Goal: Use online tool/utility: Use online tool/utility

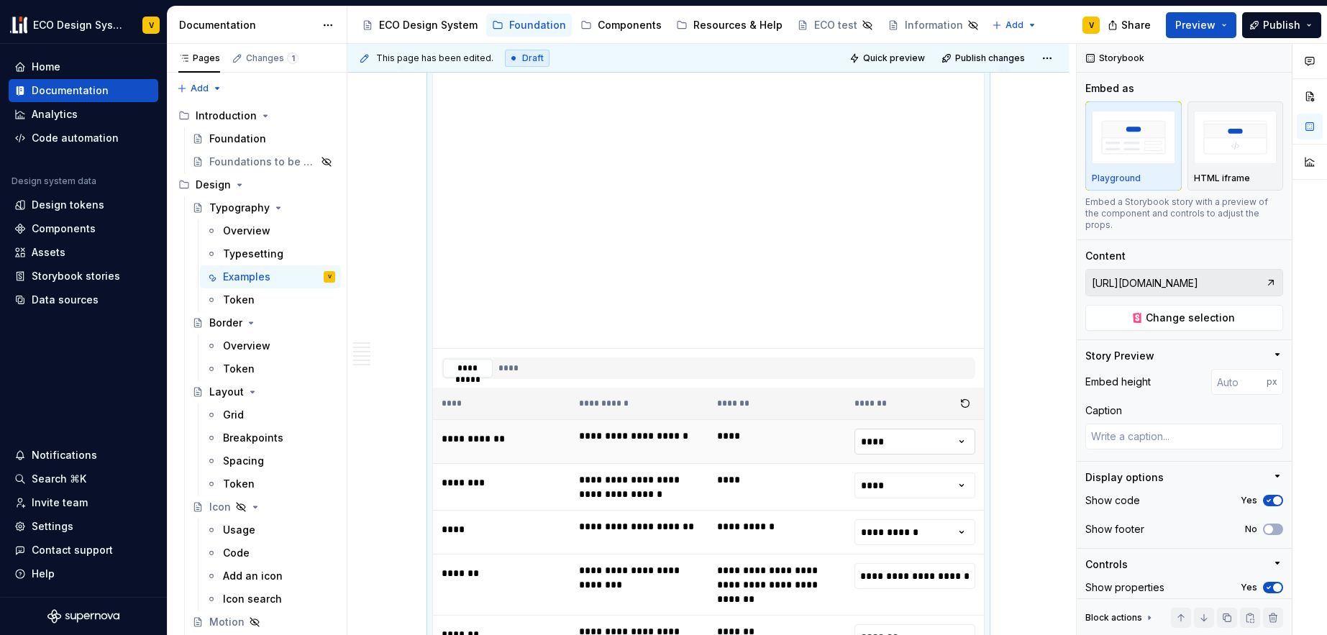
scroll to position [1190, 0]
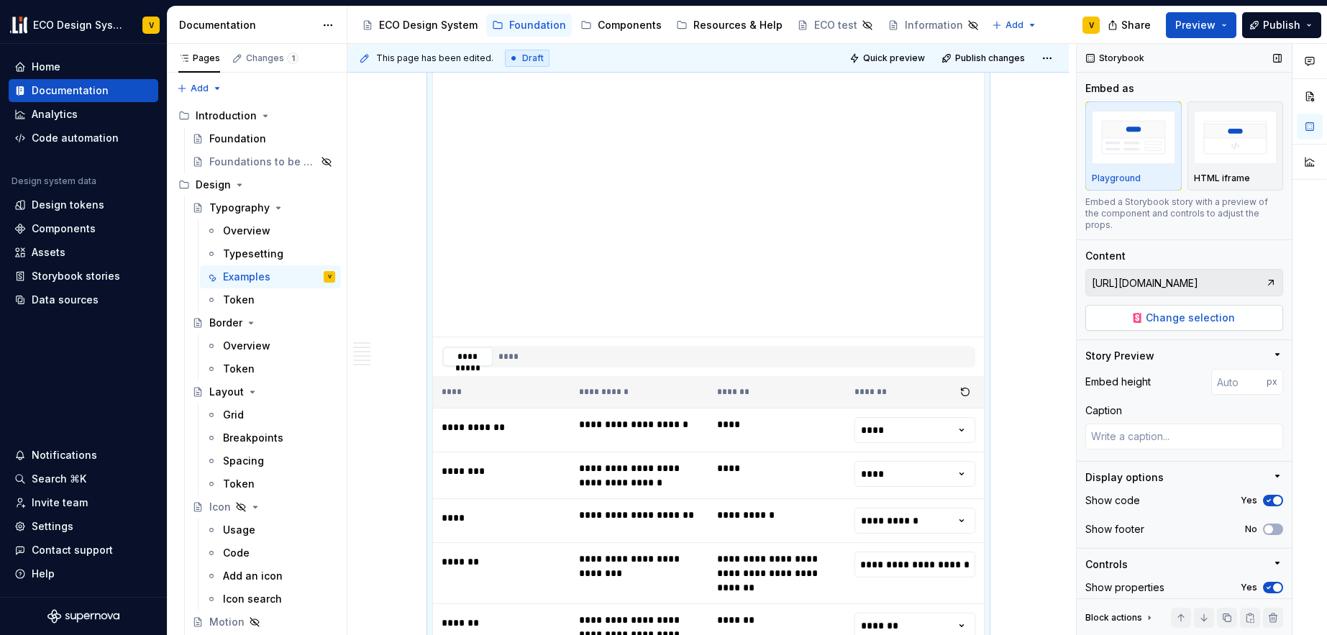
click at [1163, 317] on span "Change selection" at bounding box center [1190, 318] width 89 height 14
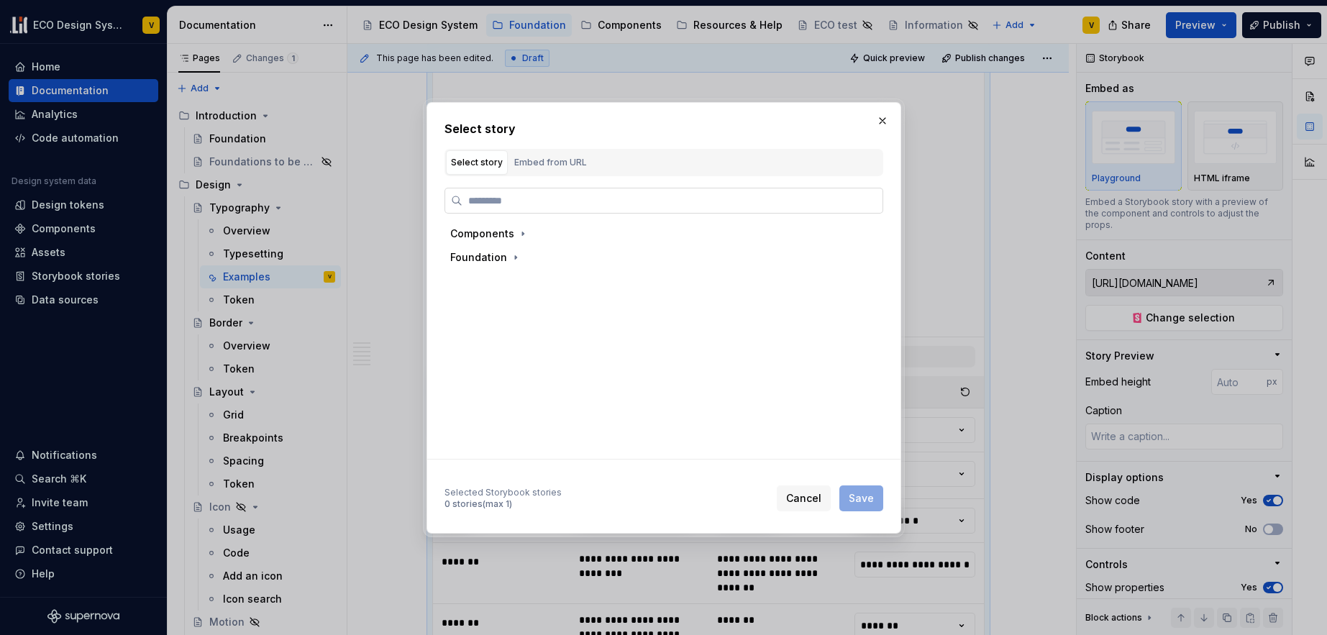
type textarea "*"
click at [545, 167] on div "Embed from URL" at bounding box center [550, 162] width 73 height 14
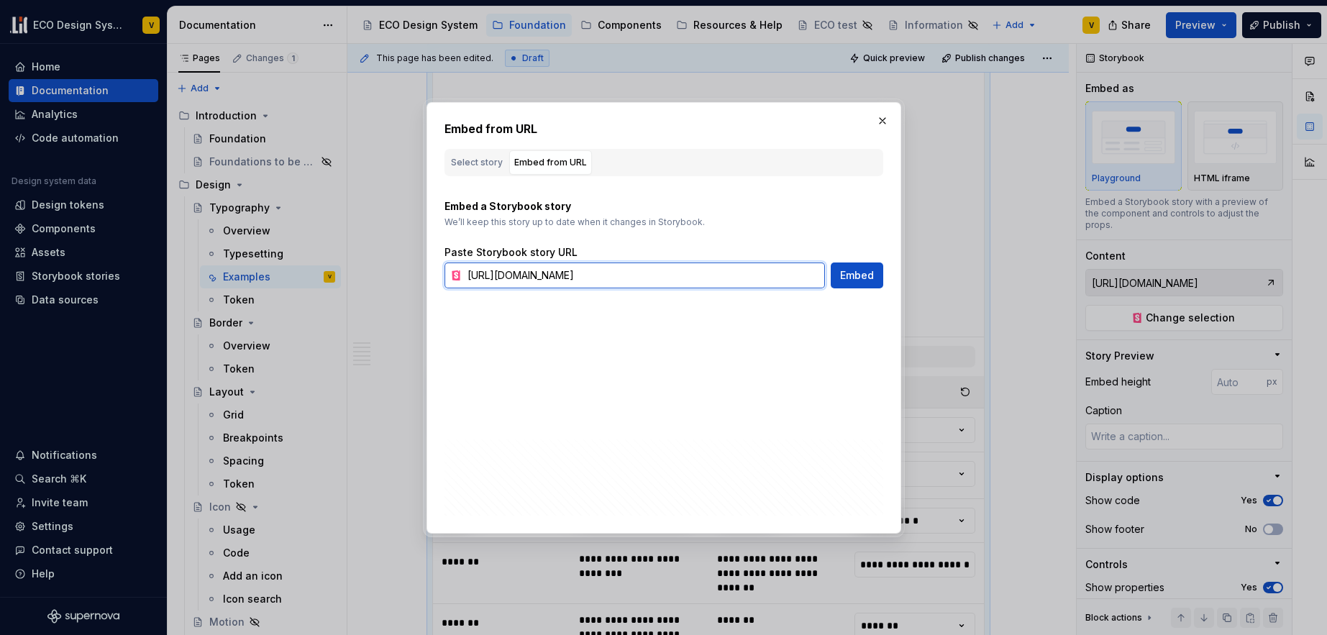
click at [639, 269] on input "[URL][DOMAIN_NAME]" at bounding box center [643, 276] width 363 height 26
paste input "playground-embed-pro&args=modifier:Non"
type input "[URL][DOMAIN_NAME]"
click at [862, 283] on button "Embed" at bounding box center [857, 276] width 53 height 26
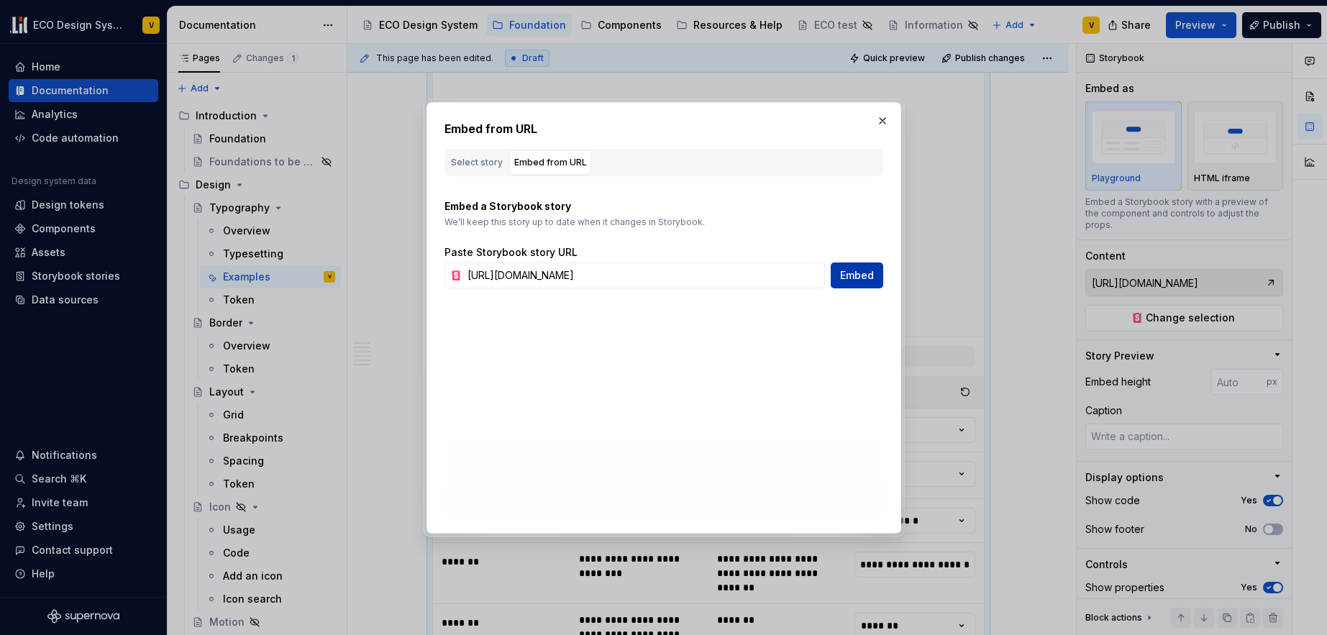
type input "[URL][DOMAIN_NAME]"
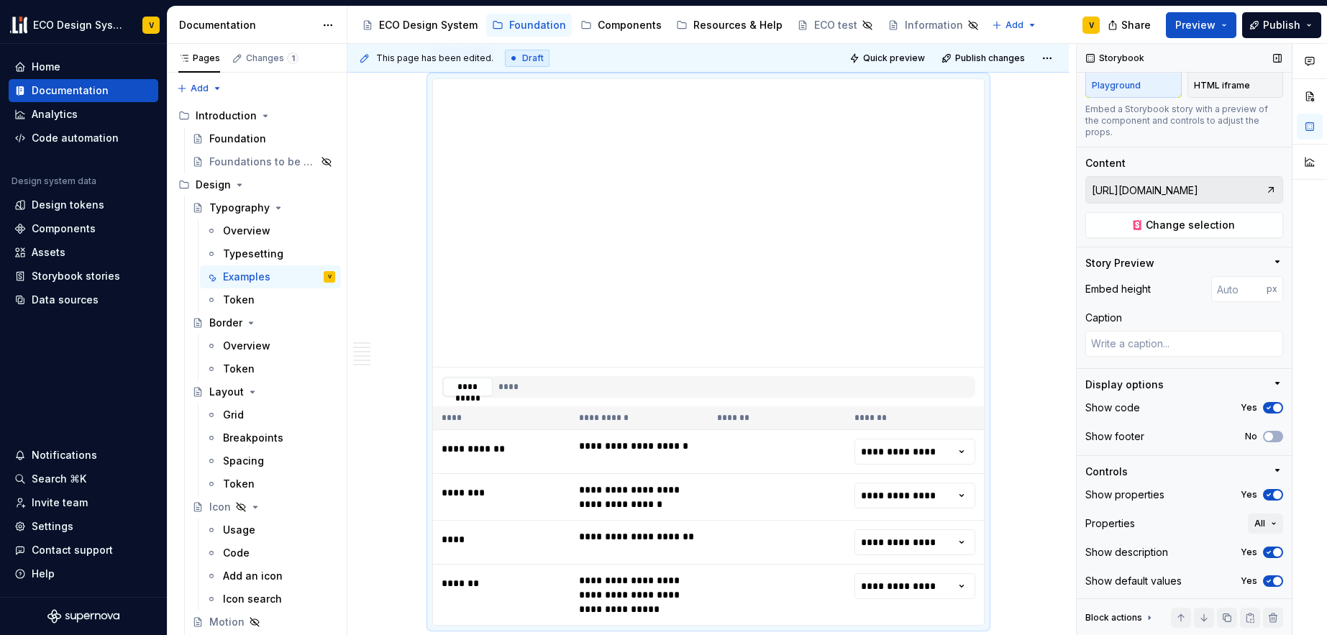
scroll to position [94, 0]
click at [1263, 494] on icon "button" at bounding box center [1269, 493] width 12 height 9
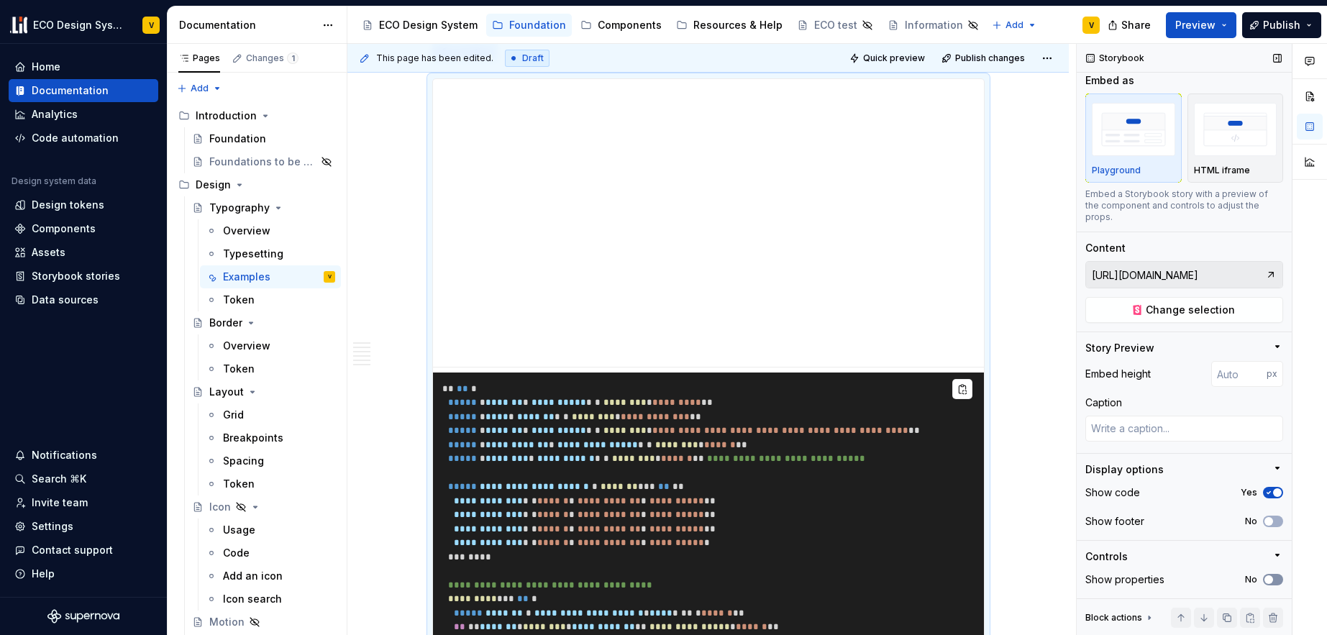
scroll to position [1194, 0]
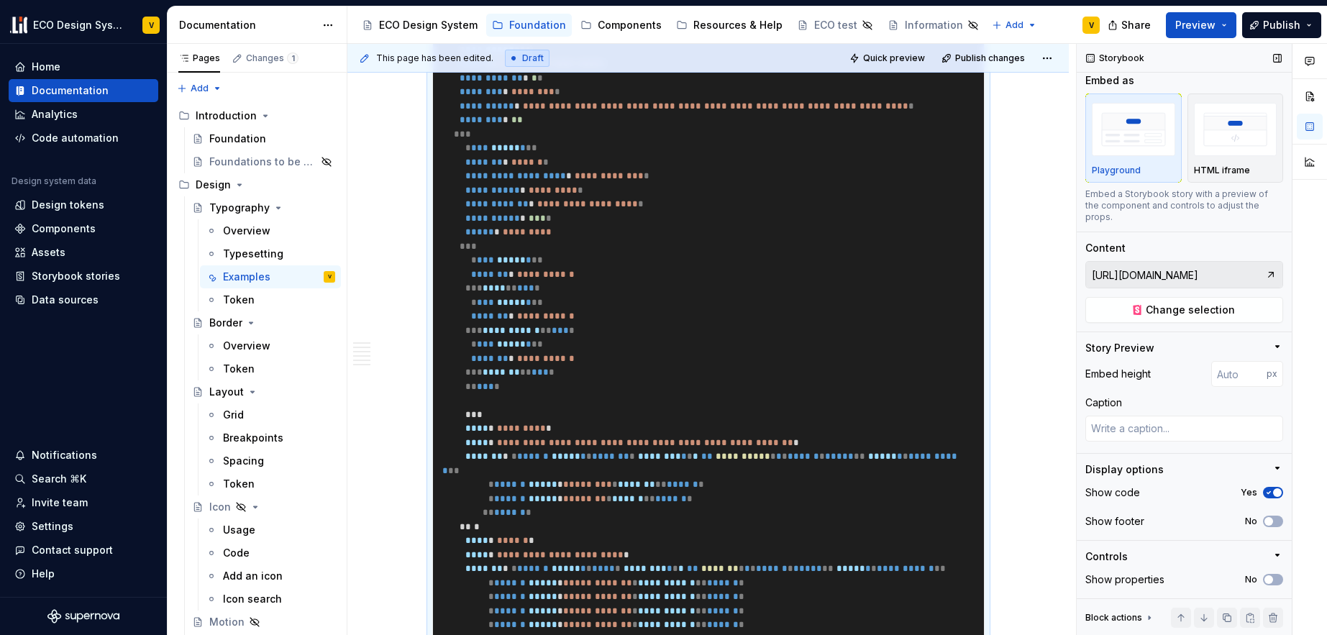
scroll to position [1557, 0]
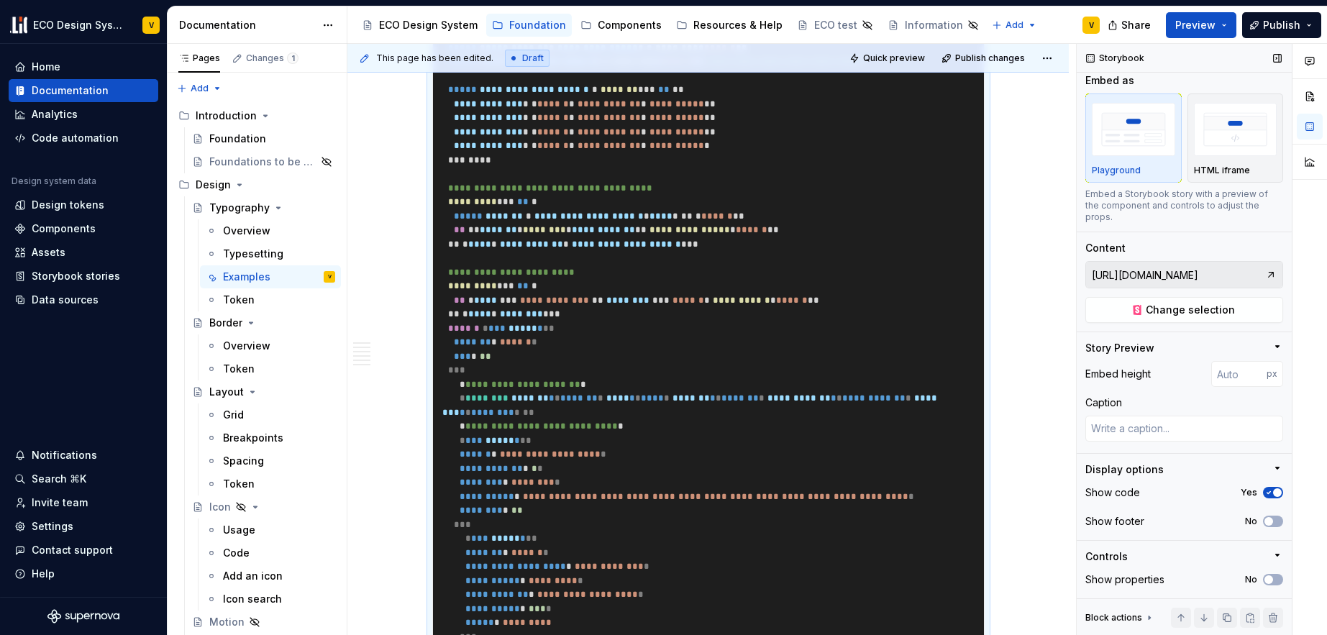
click at [1263, 491] on icon "button" at bounding box center [1269, 492] width 12 height 9
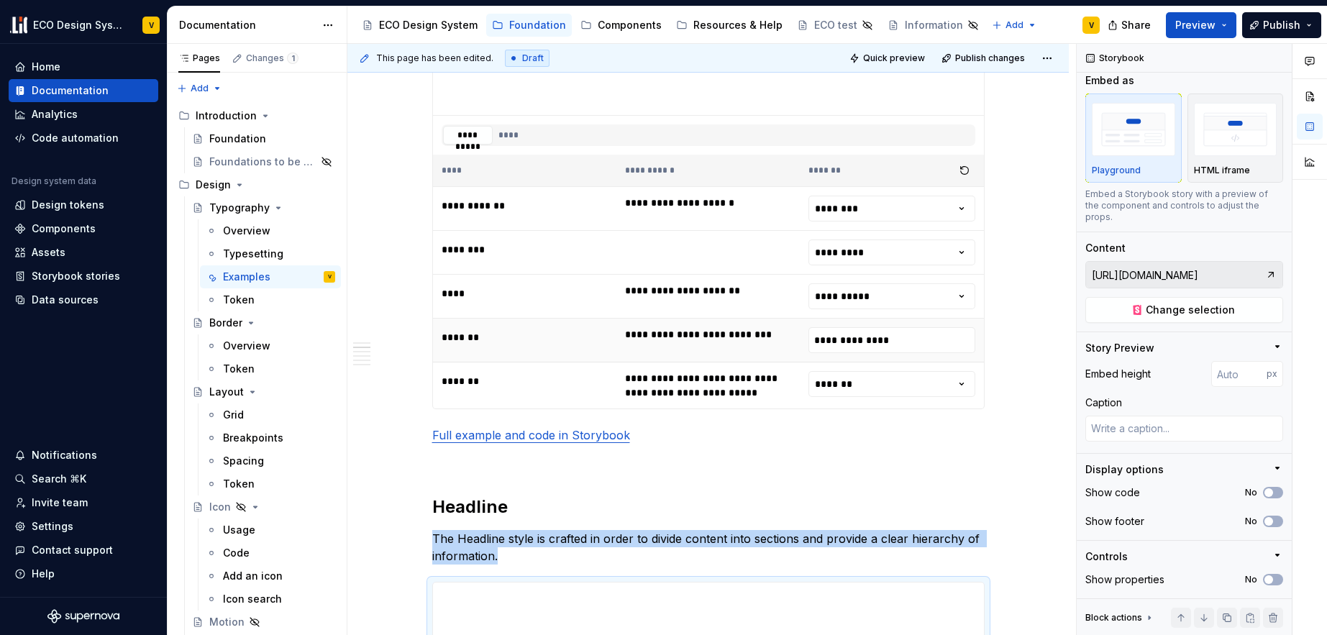
scroll to position [1131, 0]
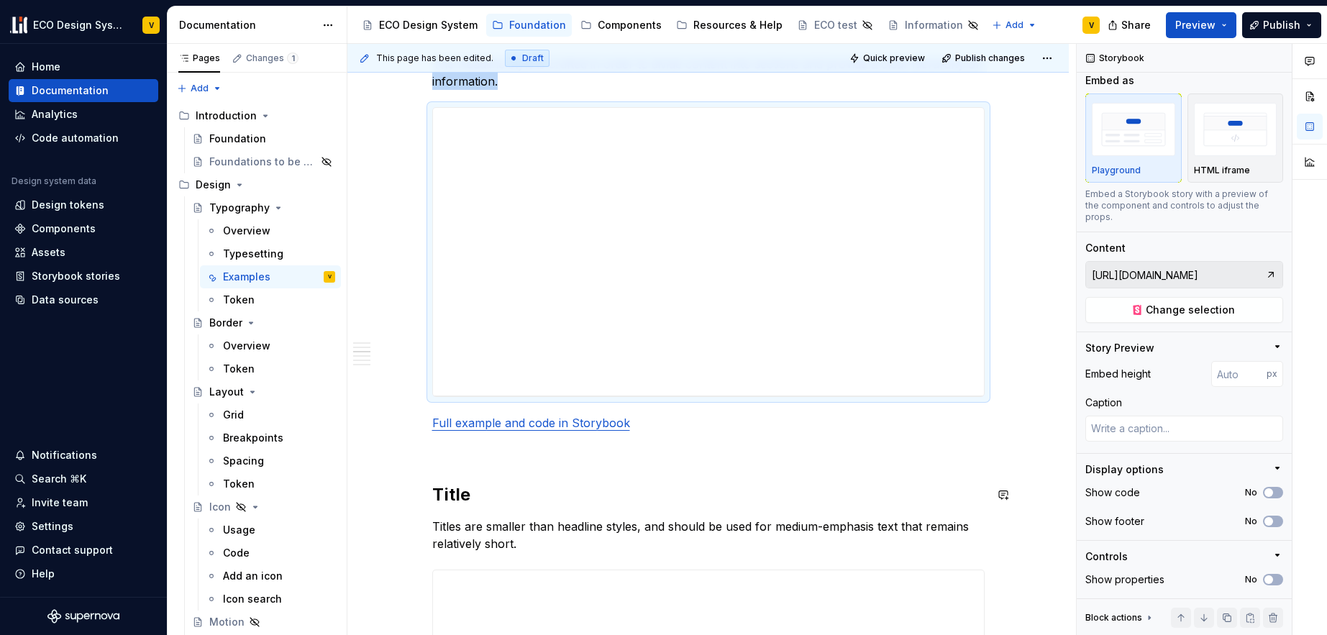
type textarea "*"
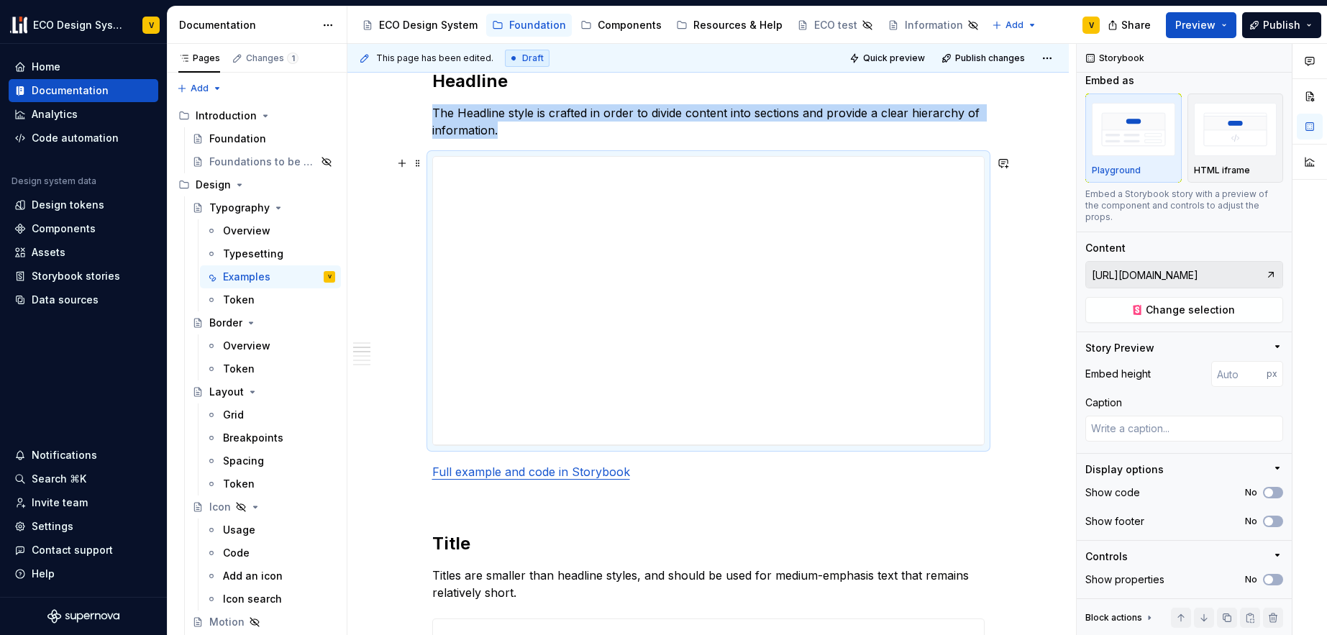
scroll to position [1079, 0]
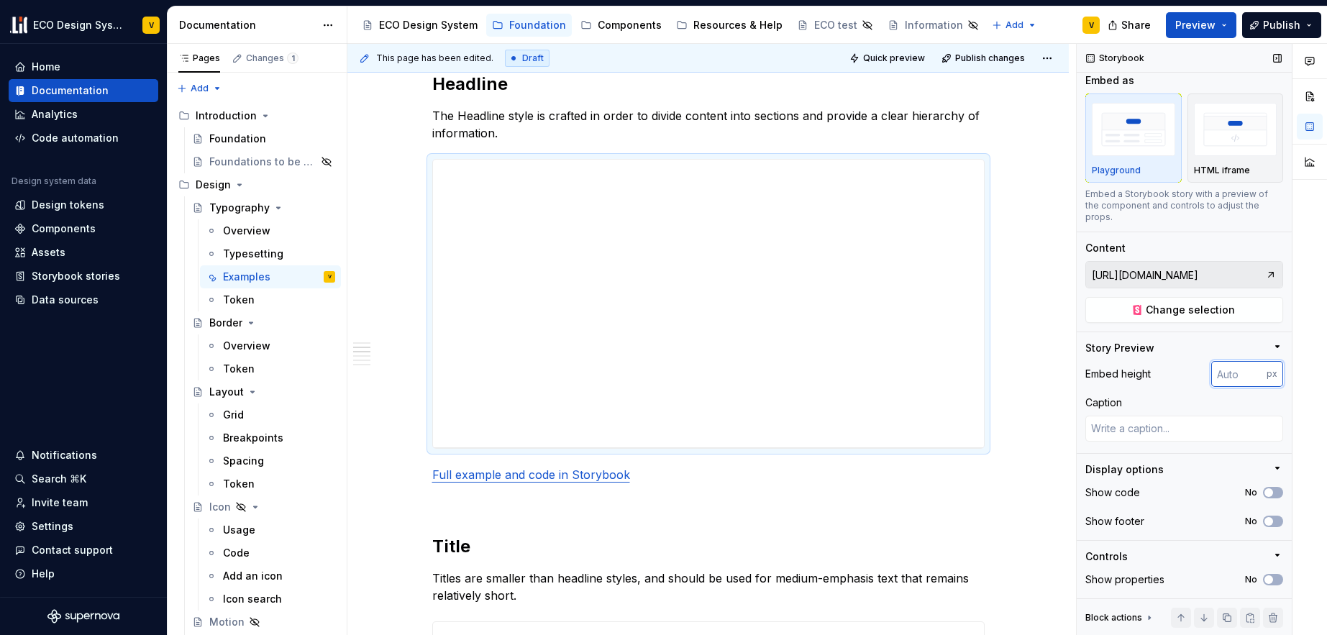
click at [1226, 378] on input "number" at bounding box center [1239, 374] width 55 height 26
click at [1223, 373] on input "number" at bounding box center [1239, 374] width 55 height 26
type input "600"
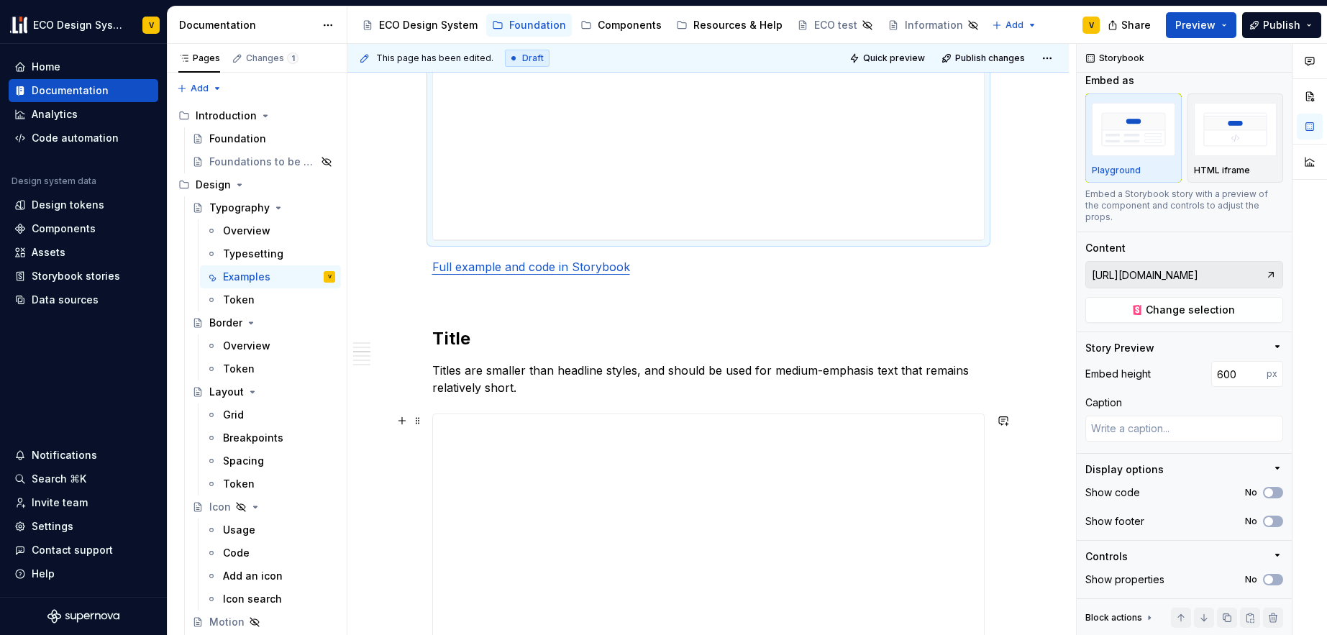
scroll to position [1251, 0]
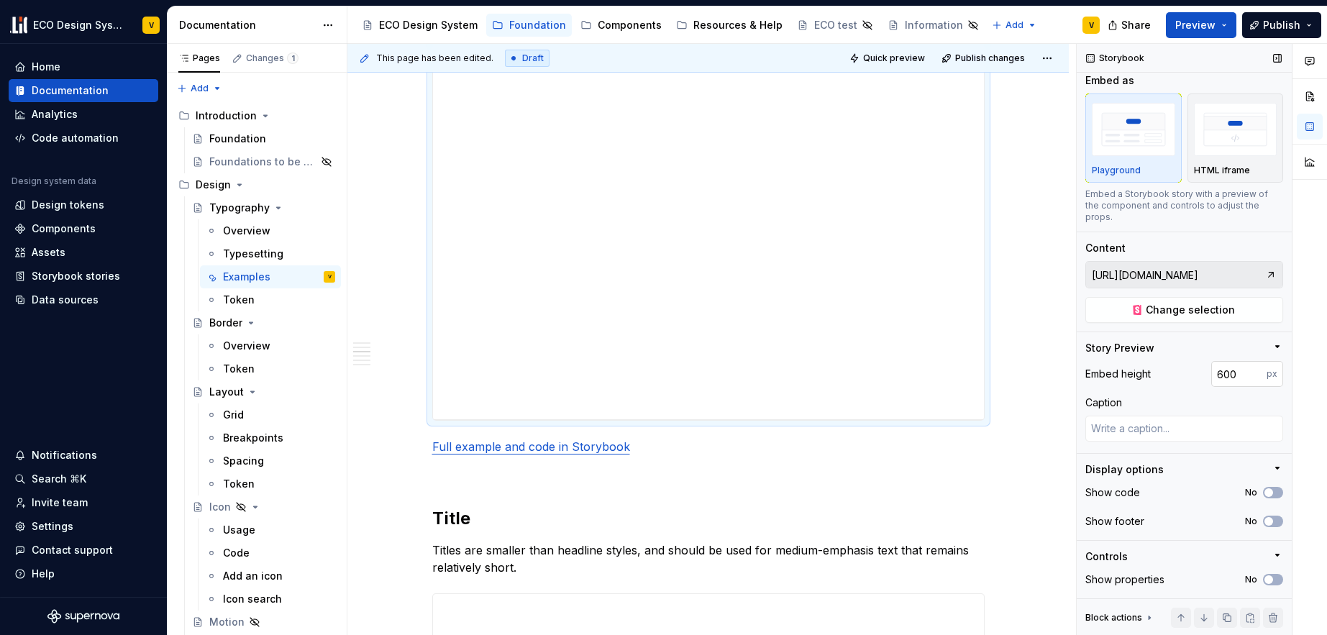
type textarea "*"
drag, startPoint x: 1231, startPoint y: 373, endPoint x: 1189, endPoint y: 373, distance: 41.7
click at [1189, 373] on div "Embed height 600 px" at bounding box center [1185, 374] width 198 height 26
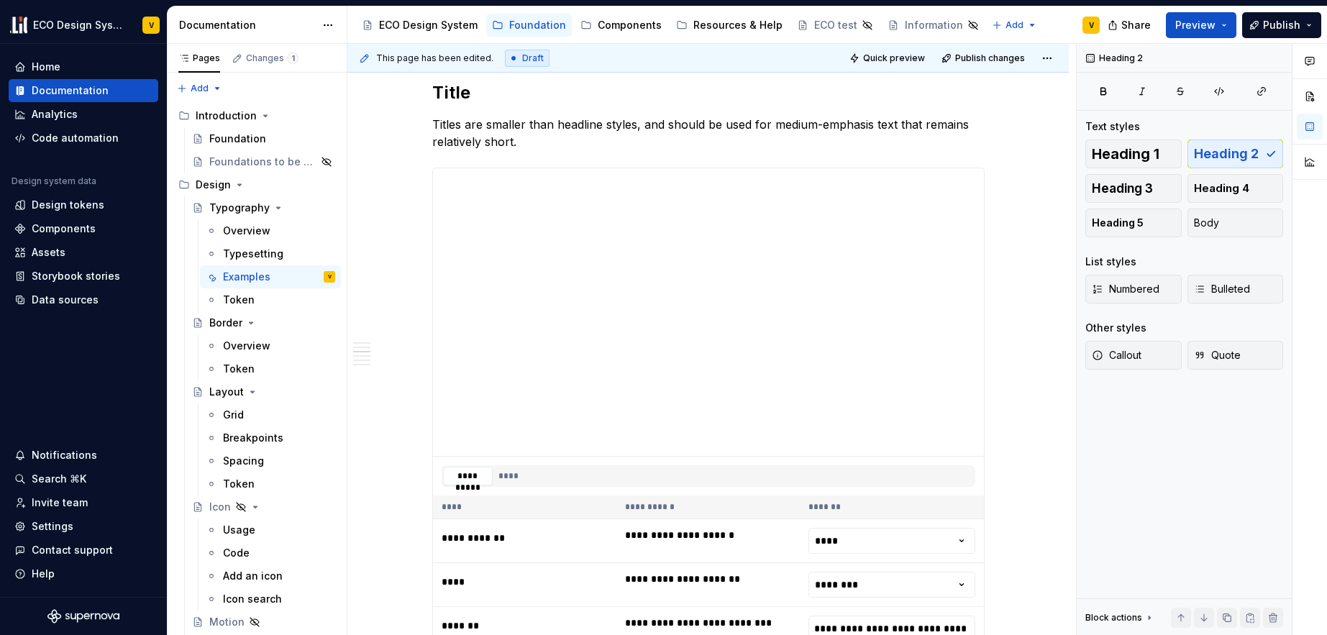
scroll to position [1401, 0]
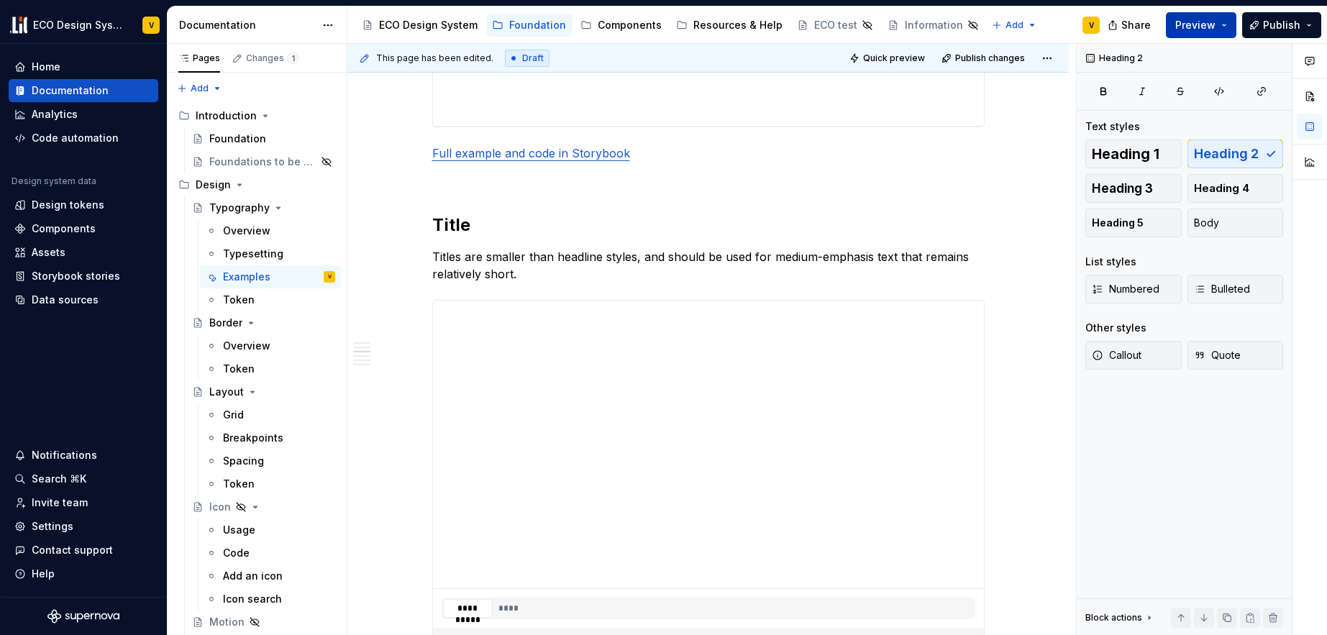
click at [1215, 27] on span "Preview" at bounding box center [1196, 25] width 40 height 14
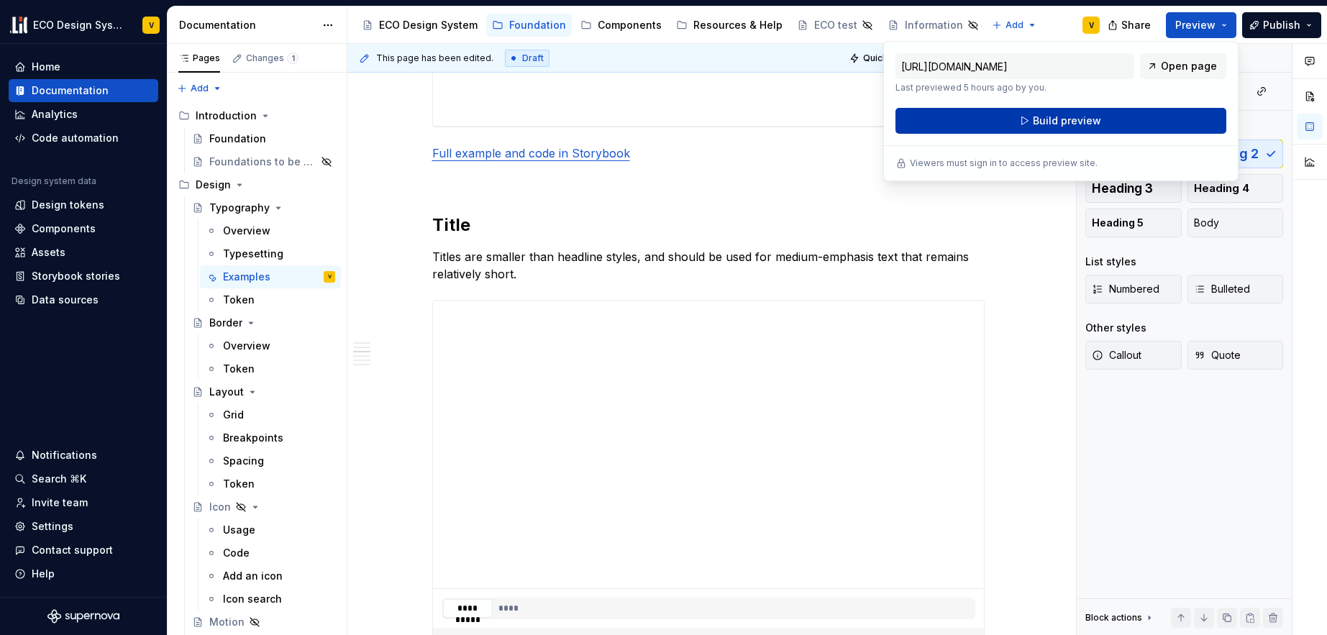
click at [1101, 120] on button "Build preview" at bounding box center [1061, 121] width 331 height 26
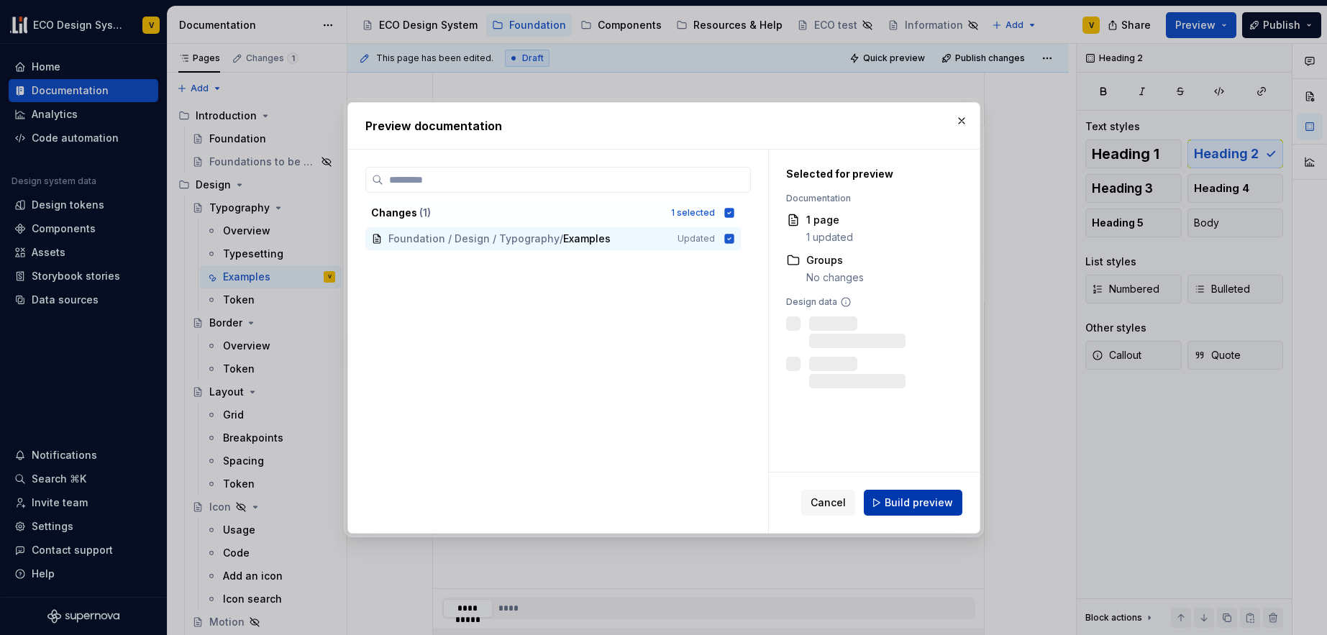
click at [936, 506] on span "Build preview" at bounding box center [919, 503] width 68 height 14
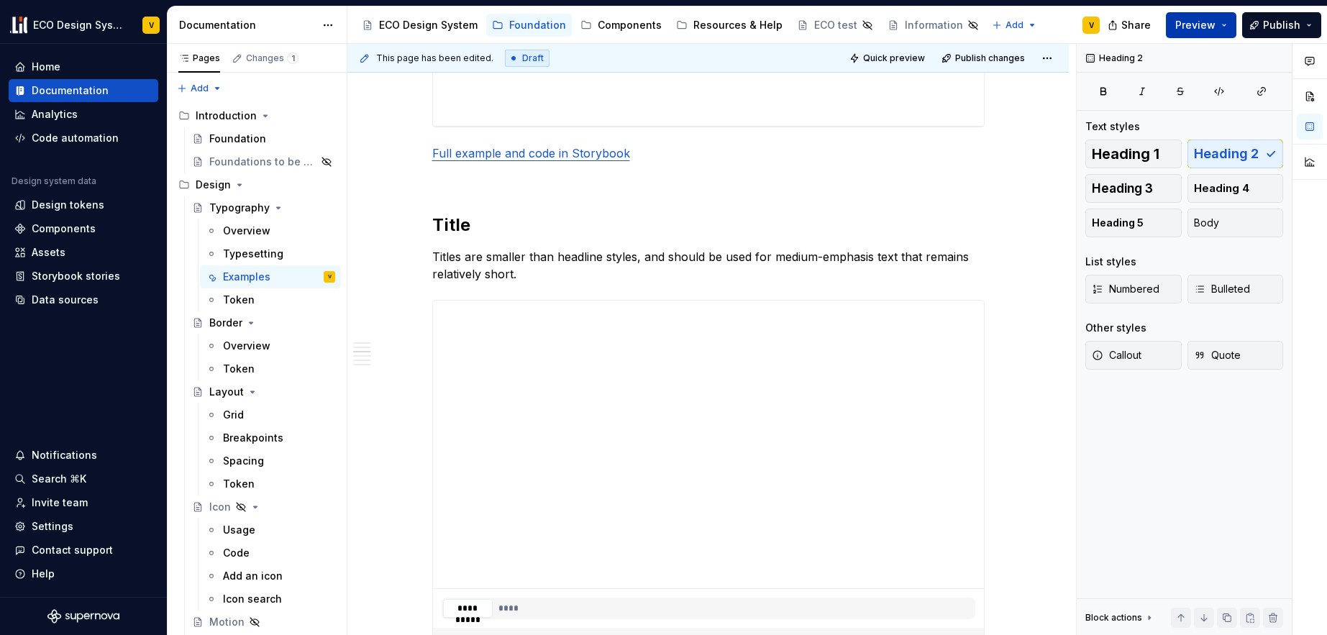
click at [1229, 35] on button "Preview" at bounding box center [1201, 25] width 71 height 26
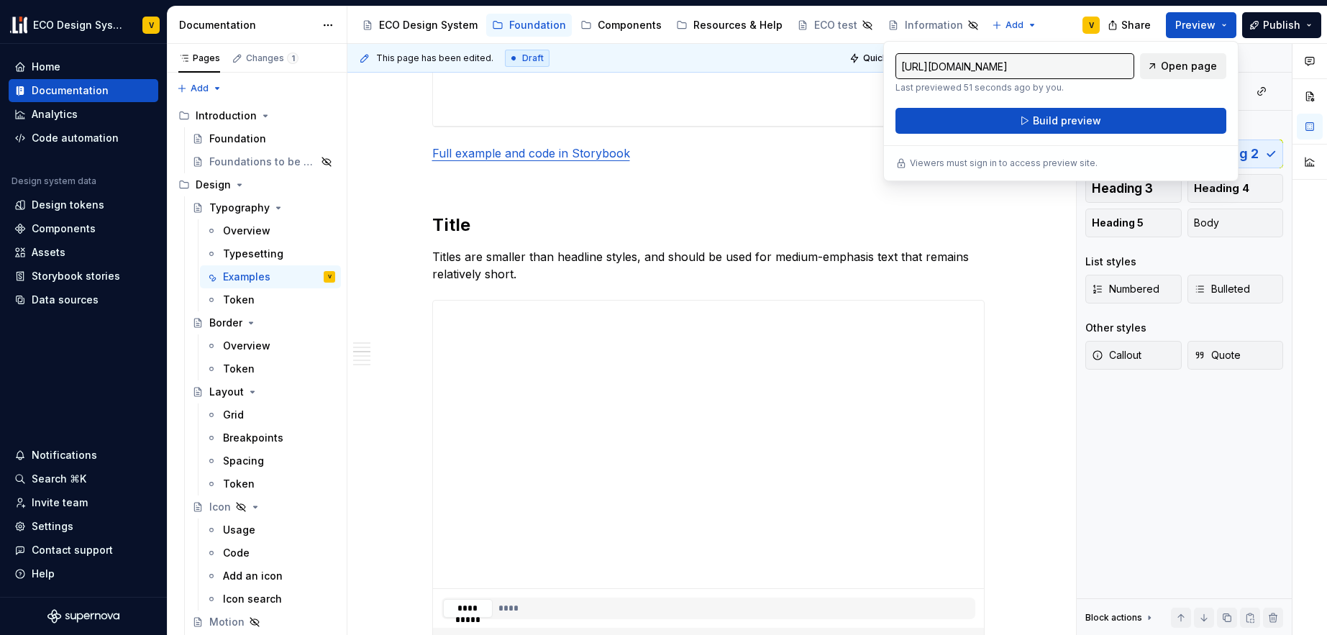
click at [1190, 66] on span "Open page" at bounding box center [1189, 66] width 56 height 14
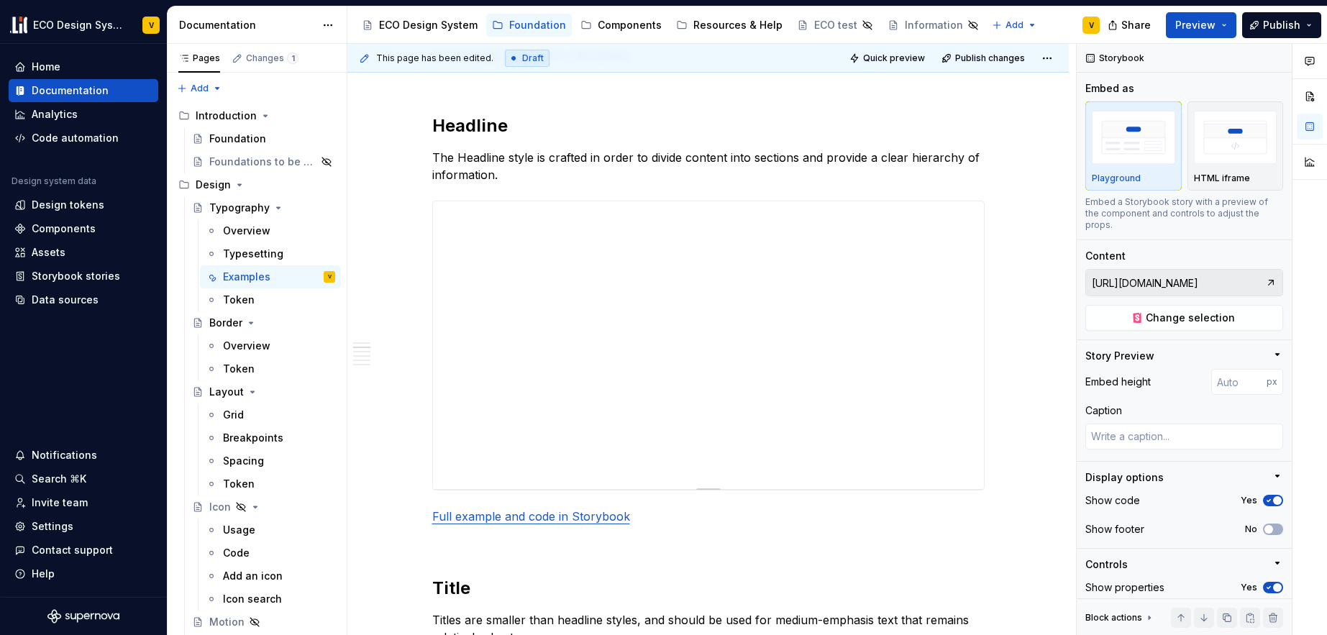
scroll to position [1045, 0]
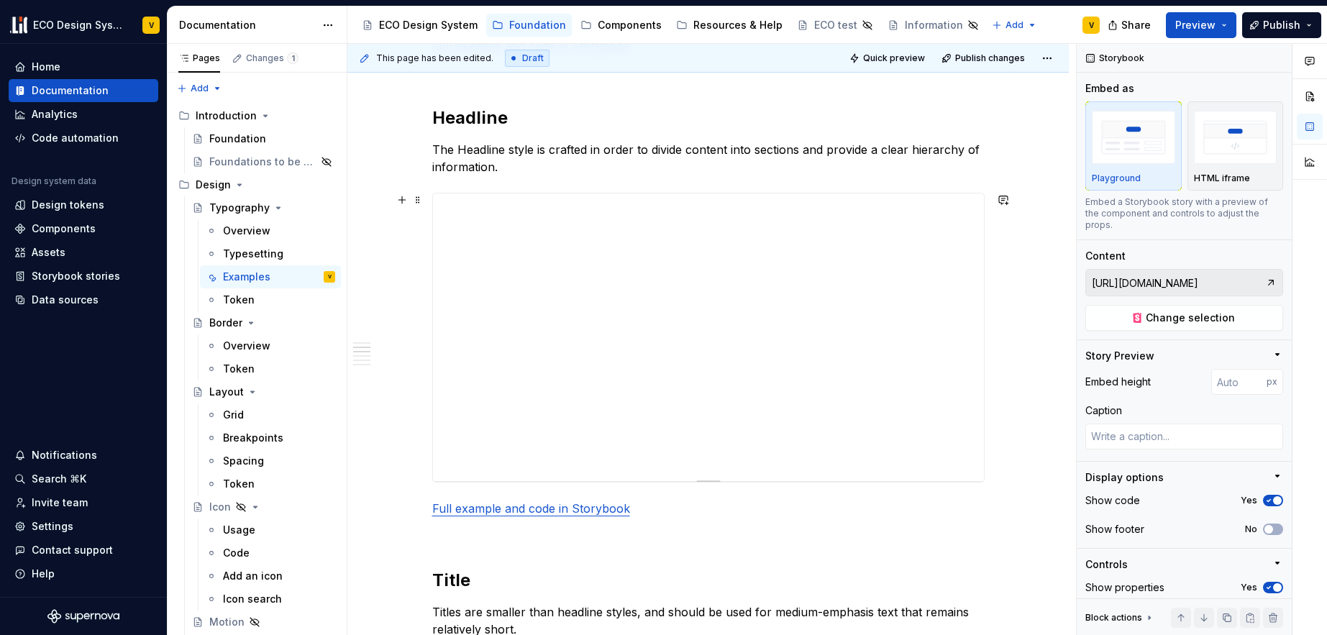
type textarea "*"
type input "[URL][DOMAIN_NAME]"
click at [1243, 141] on img "button" at bounding box center [1235, 137] width 83 height 53
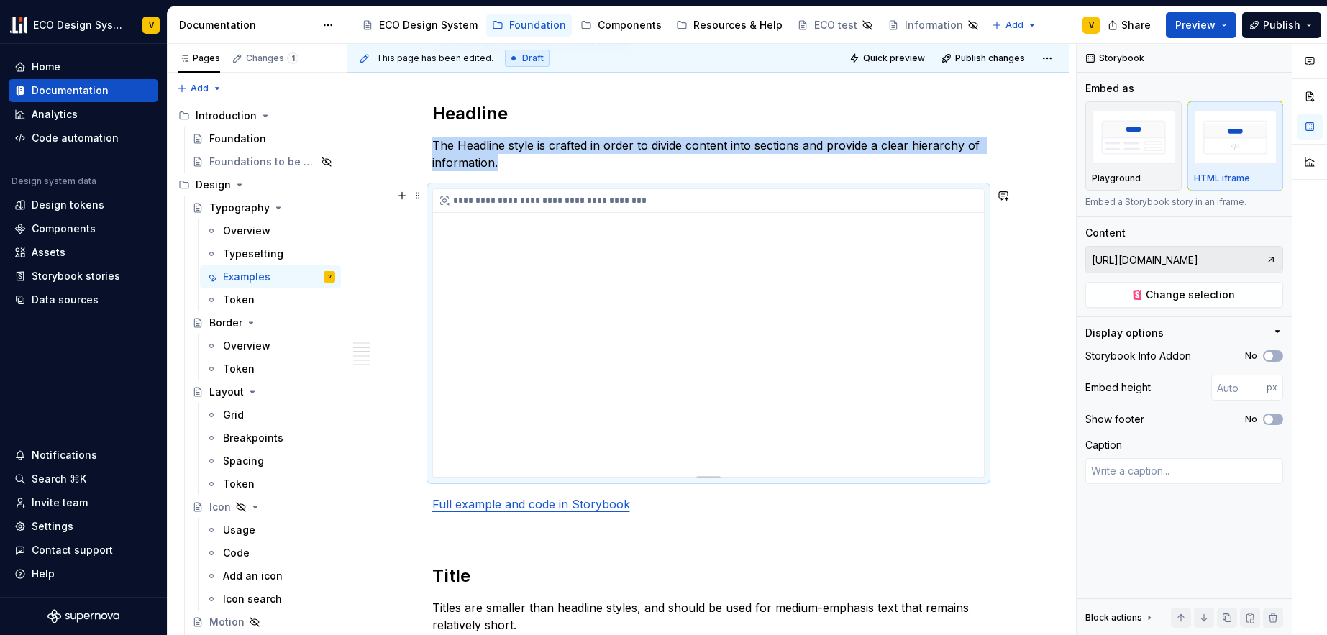
scroll to position [1065, 0]
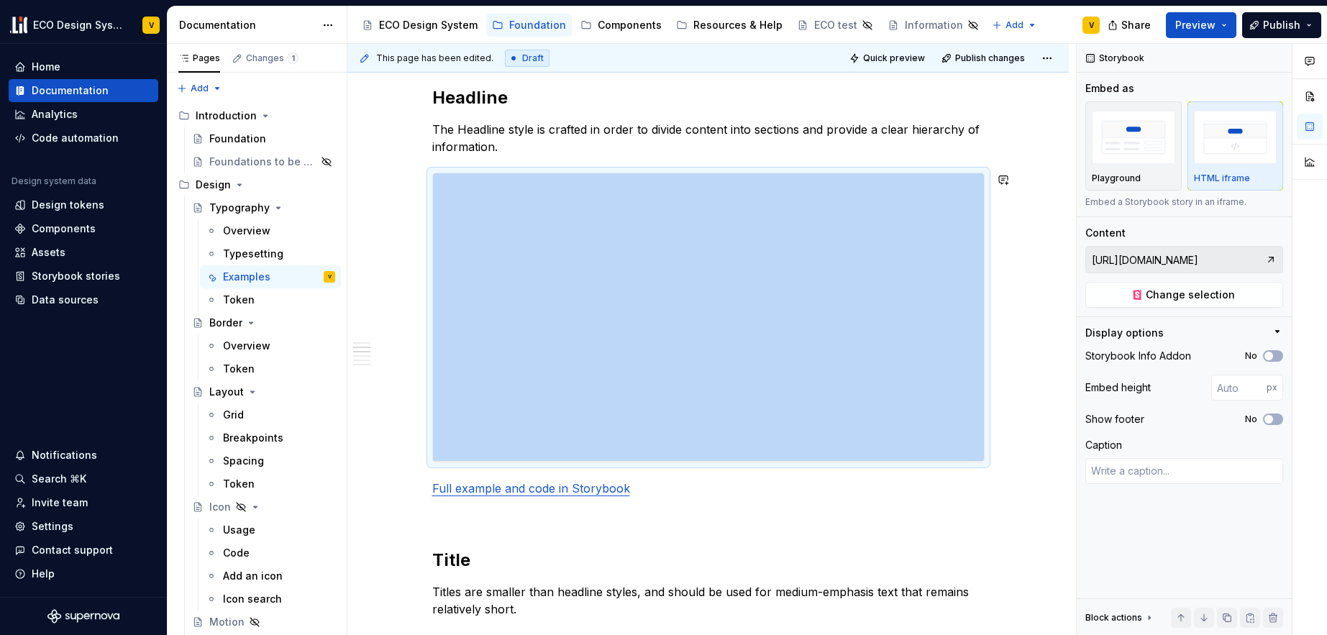
drag, startPoint x: 979, startPoint y: 258, endPoint x: 953, endPoint y: 162, distance: 99.1
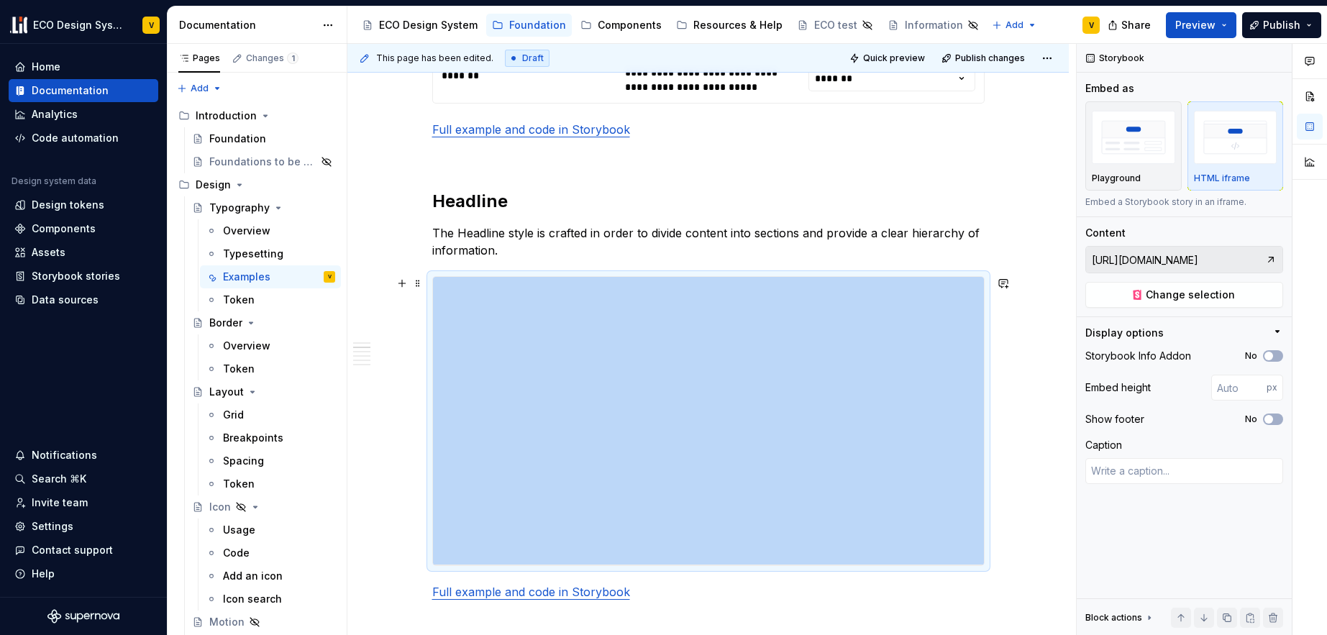
scroll to position [1040, 0]
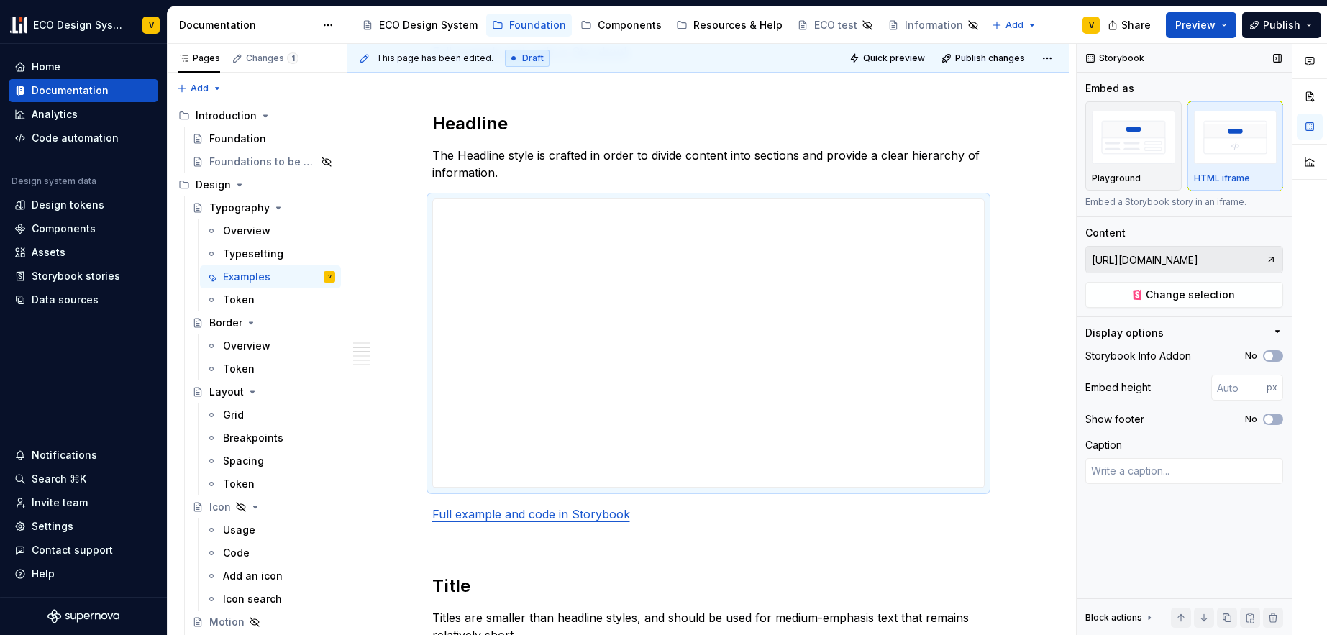
click at [1155, 258] on input "[URL][DOMAIN_NAME]" at bounding box center [1175, 260] width 179 height 26
click at [1171, 291] on span "Change selection" at bounding box center [1190, 295] width 89 height 14
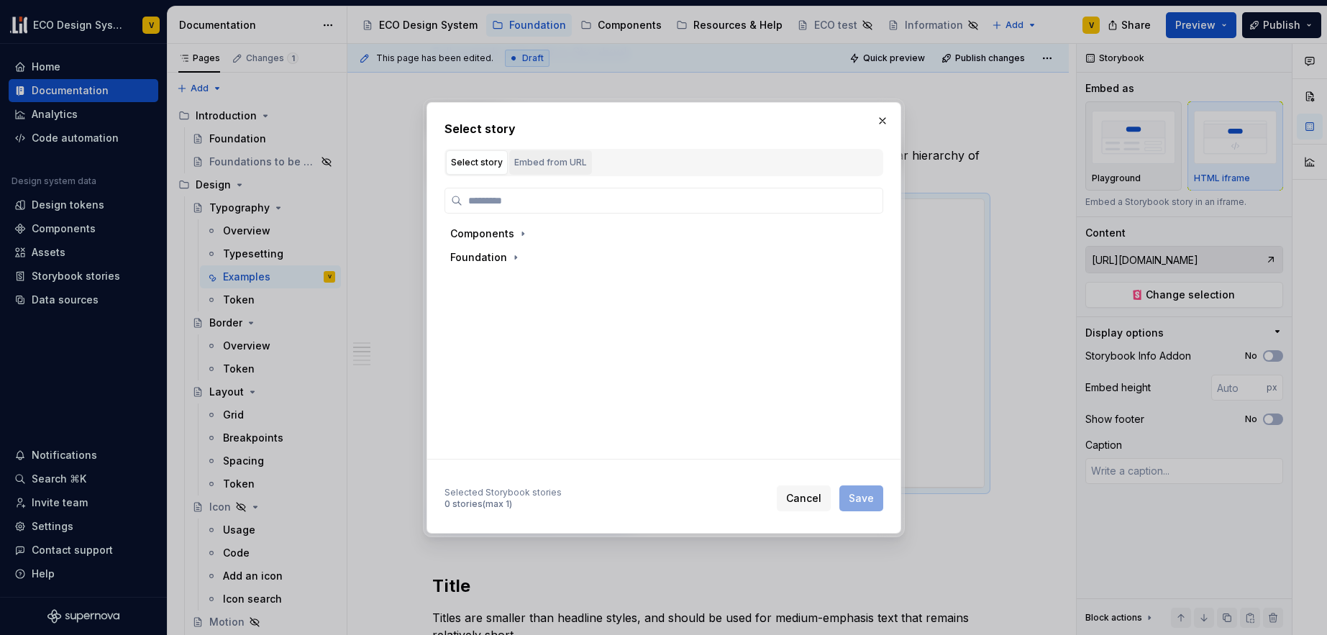
click at [535, 164] on div "Embed from URL" at bounding box center [550, 162] width 73 height 14
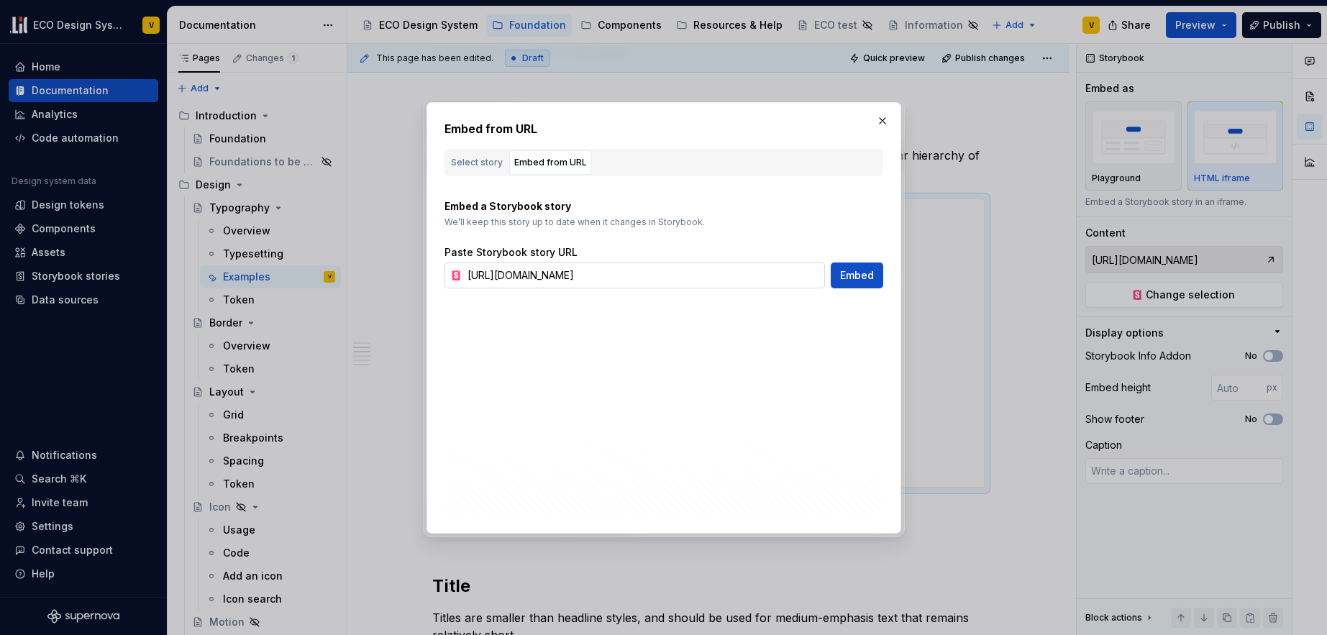
click at [630, 281] on input "[URL][DOMAIN_NAME]" at bounding box center [643, 276] width 363 height 26
click at [884, 116] on button "button" at bounding box center [883, 121] width 20 height 20
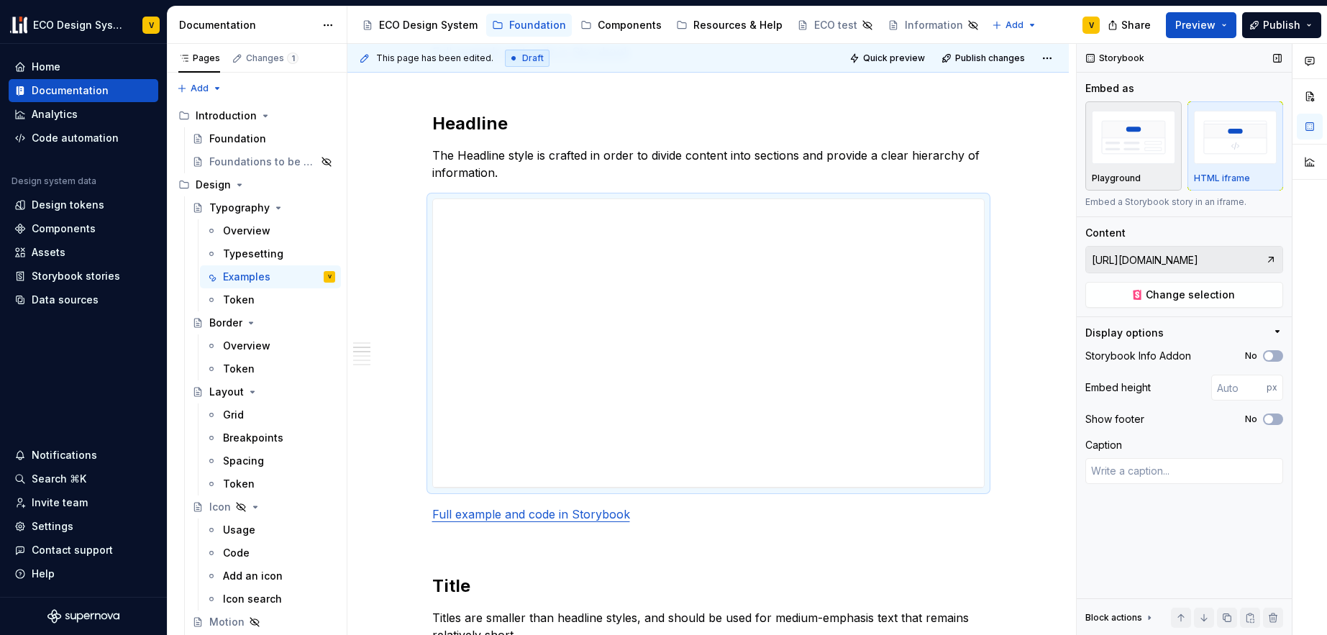
click at [1136, 137] on img "button" at bounding box center [1133, 137] width 83 height 53
type textarea "*"
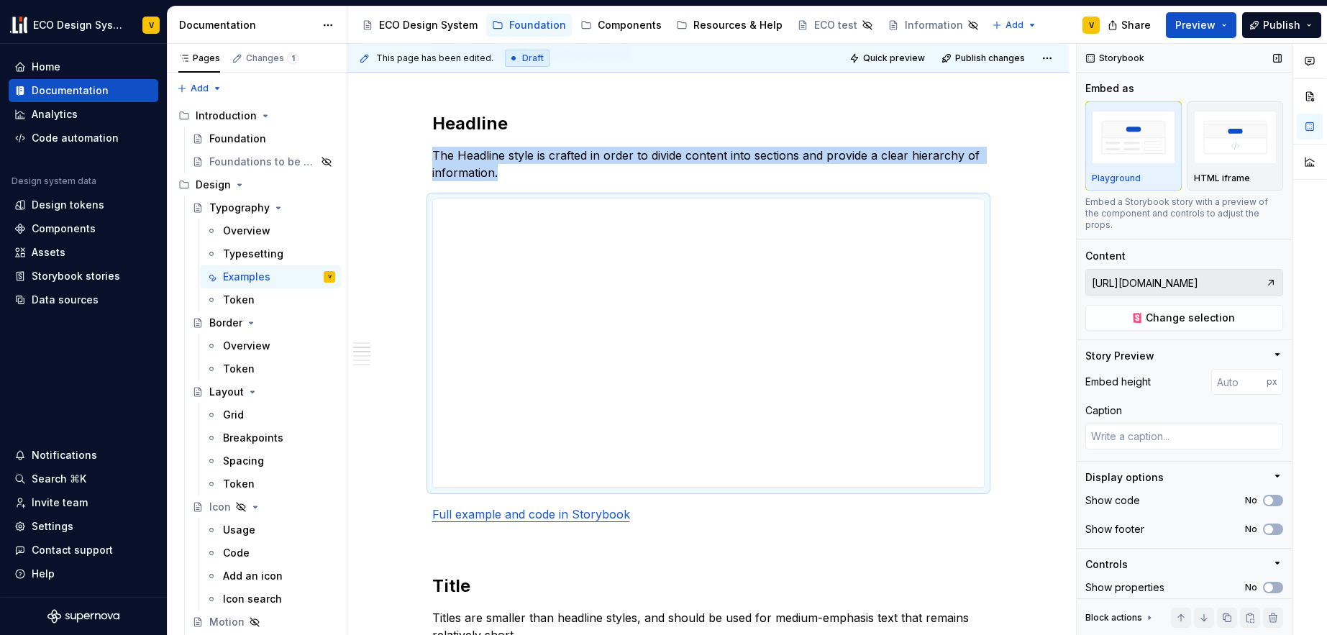
scroll to position [8, 0]
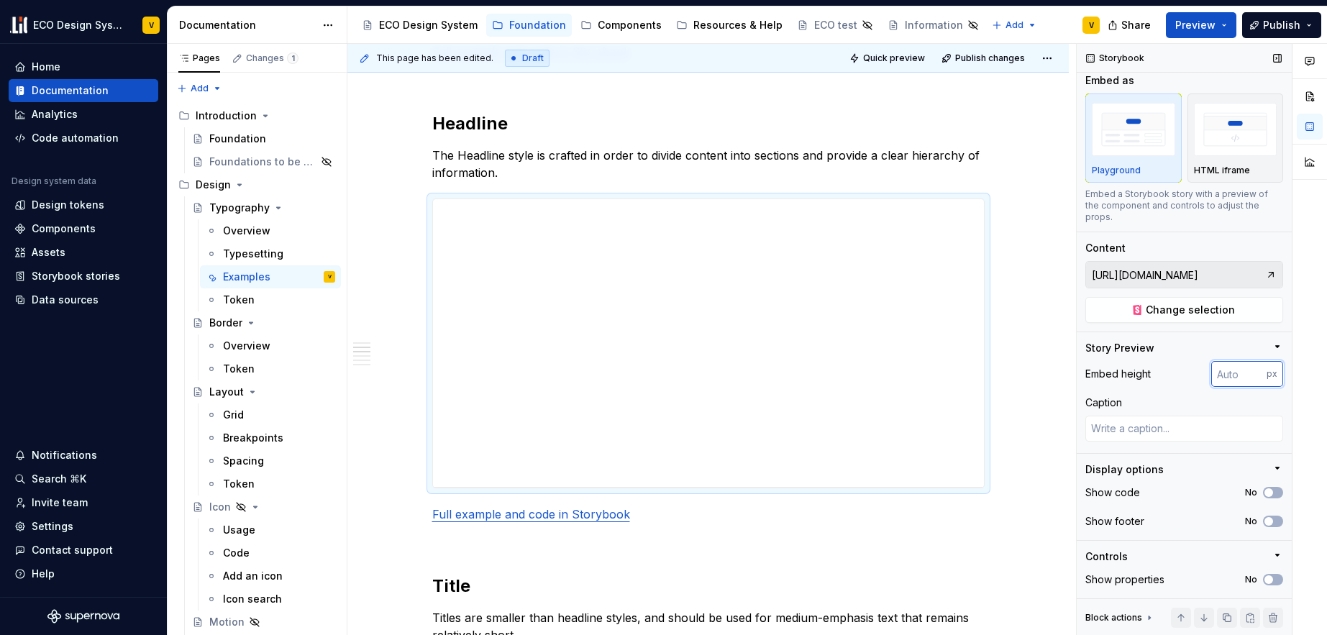
click at [1222, 376] on input "number" at bounding box center [1239, 374] width 55 height 26
type input "700"
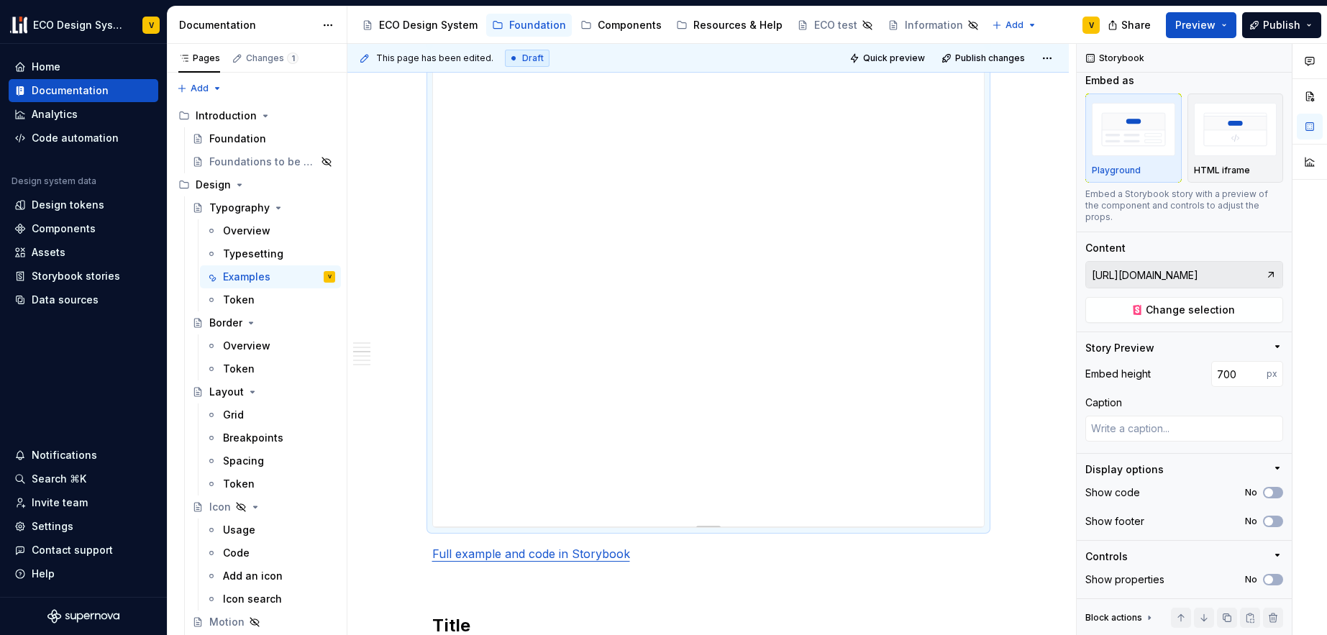
scroll to position [1195, 0]
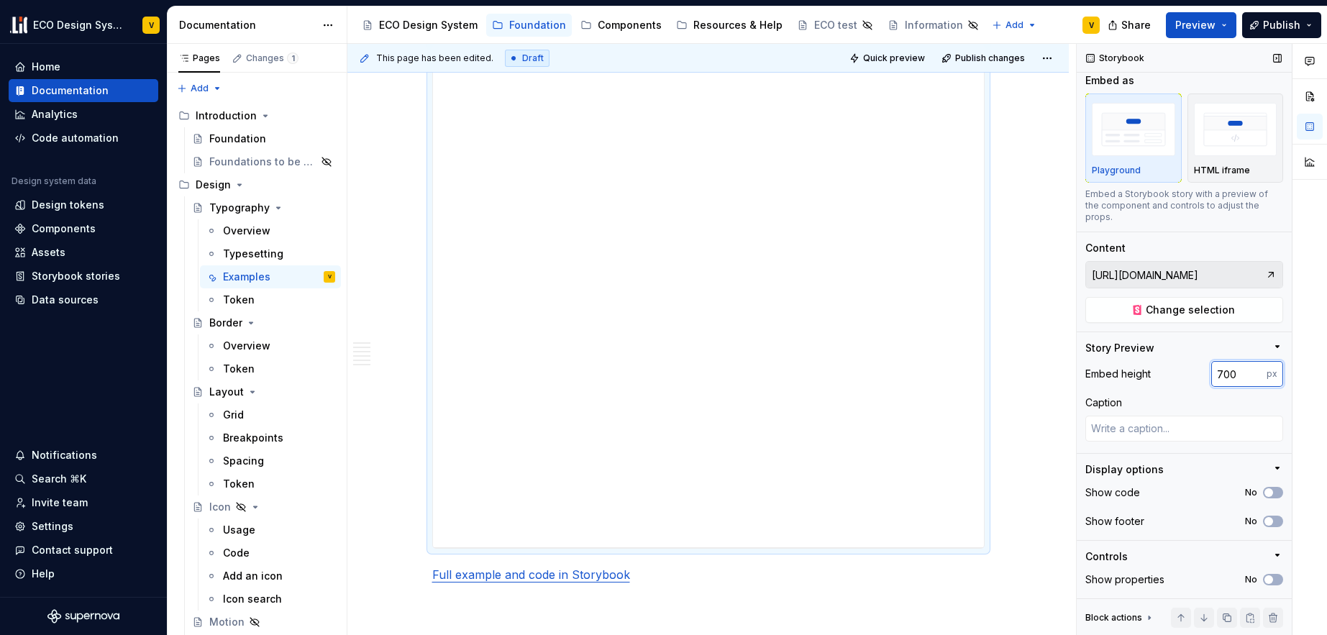
drag, startPoint x: 1236, startPoint y: 372, endPoint x: 1204, endPoint y: 371, distance: 31.7
click at [1212, 371] on input "700" at bounding box center [1239, 374] width 55 height 26
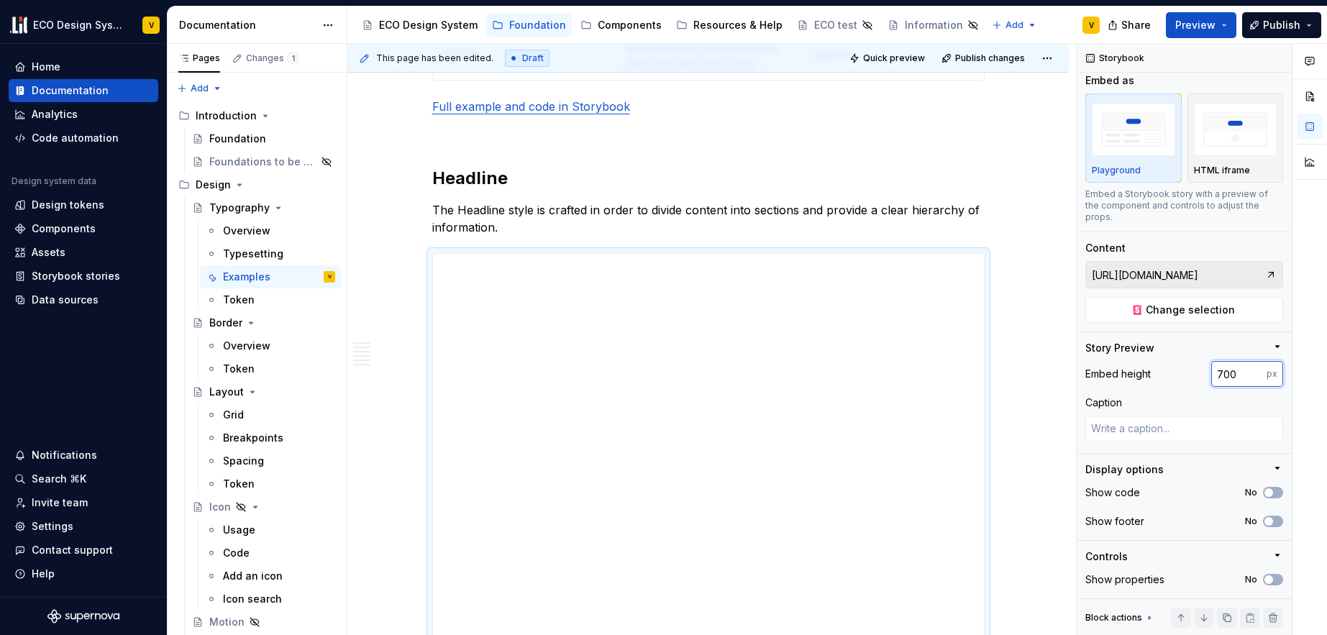
scroll to position [1165, 0]
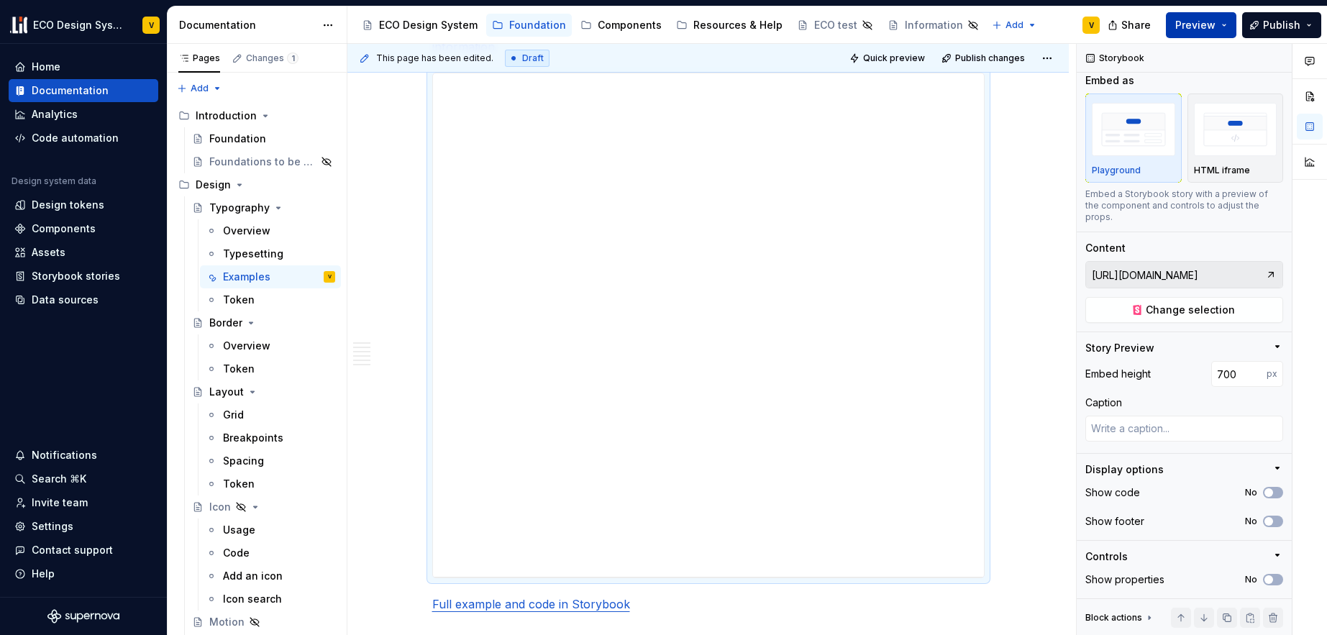
click at [1184, 27] on span "Preview" at bounding box center [1196, 25] width 40 height 14
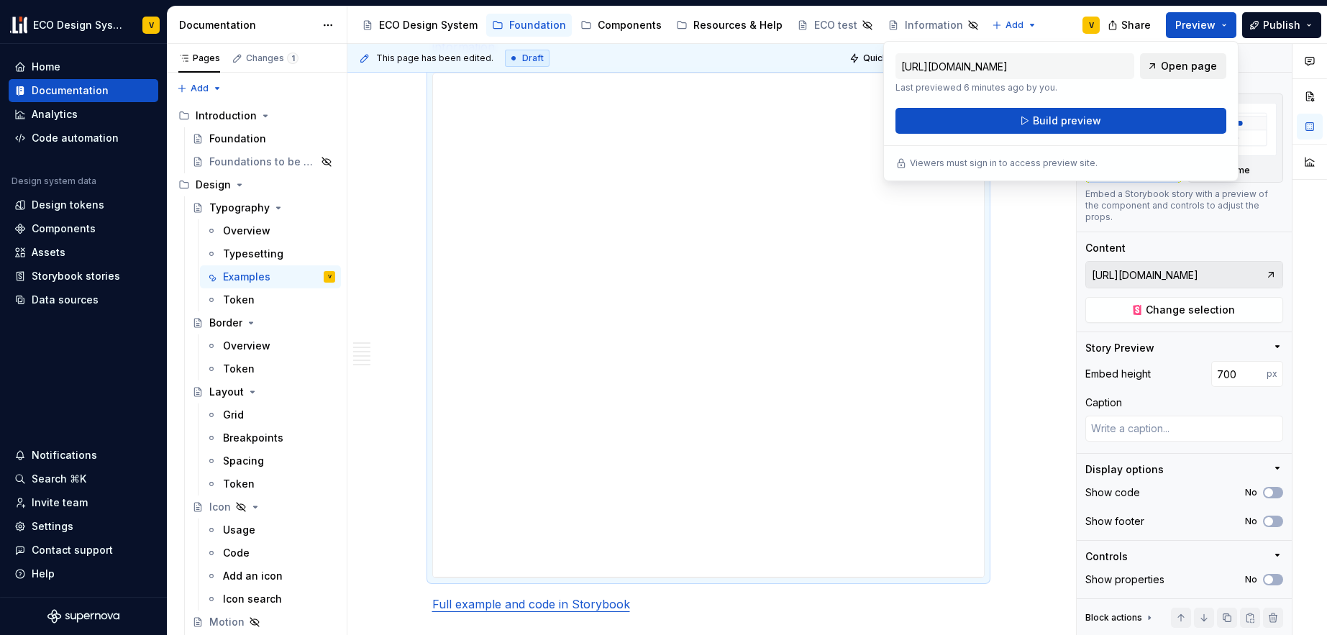
click at [1178, 66] on span "Open page" at bounding box center [1189, 66] width 56 height 14
type textarea "*"
